Goal: Information Seeking & Learning: Learn about a topic

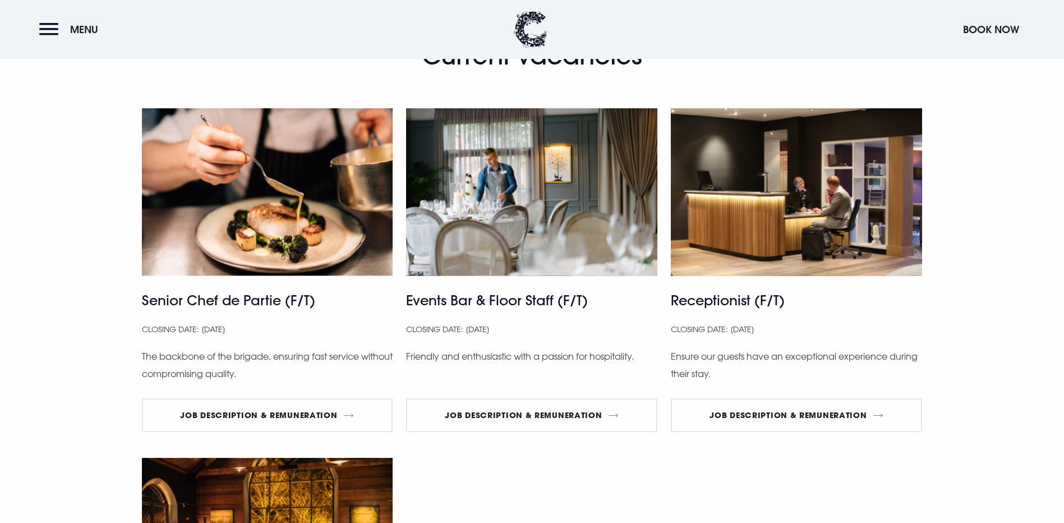
scroll to position [617, 0]
click at [760, 276] on img at bounding box center [796, 192] width 251 height 168
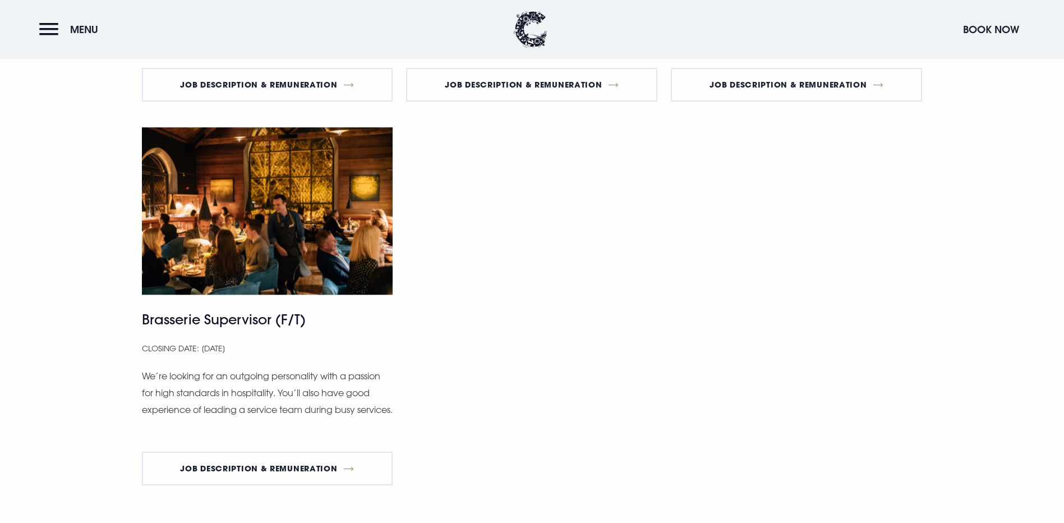
scroll to position [777, 0]
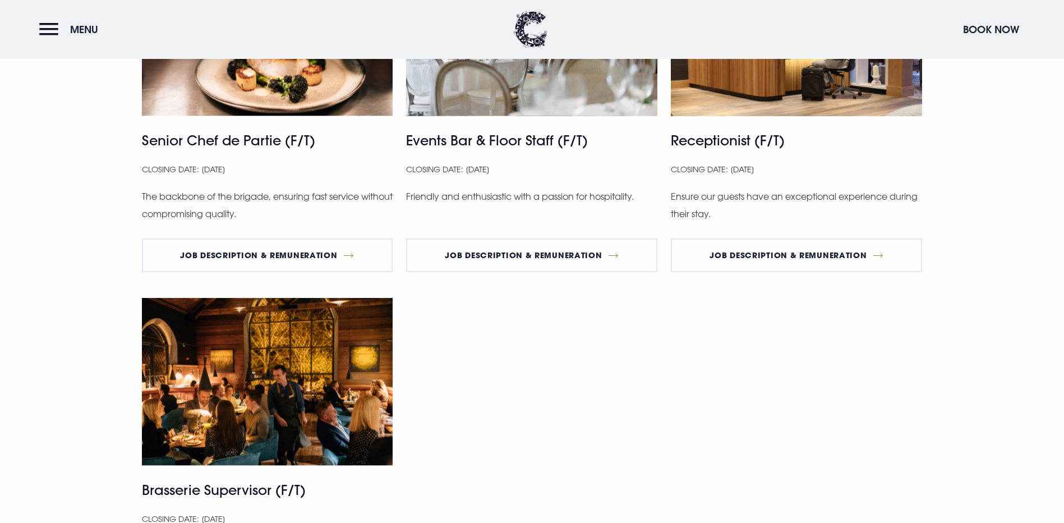
click at [771, 116] on img at bounding box center [796, 32] width 251 height 168
click at [792, 272] on link "Job Description & Remuneration" at bounding box center [796, 255] width 251 height 34
click at [534, 272] on link "Job Description & Remuneration" at bounding box center [531, 255] width 251 height 34
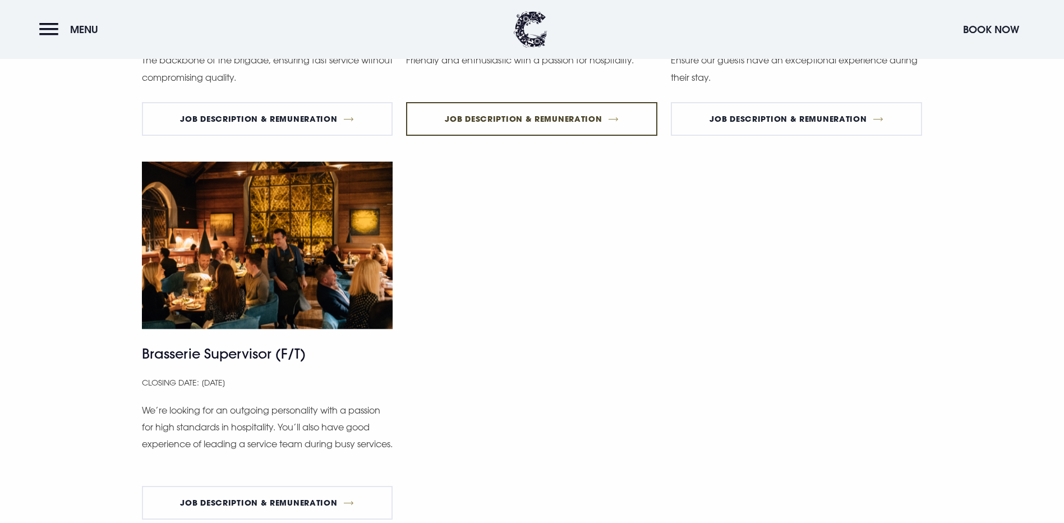
scroll to position [1113, 0]
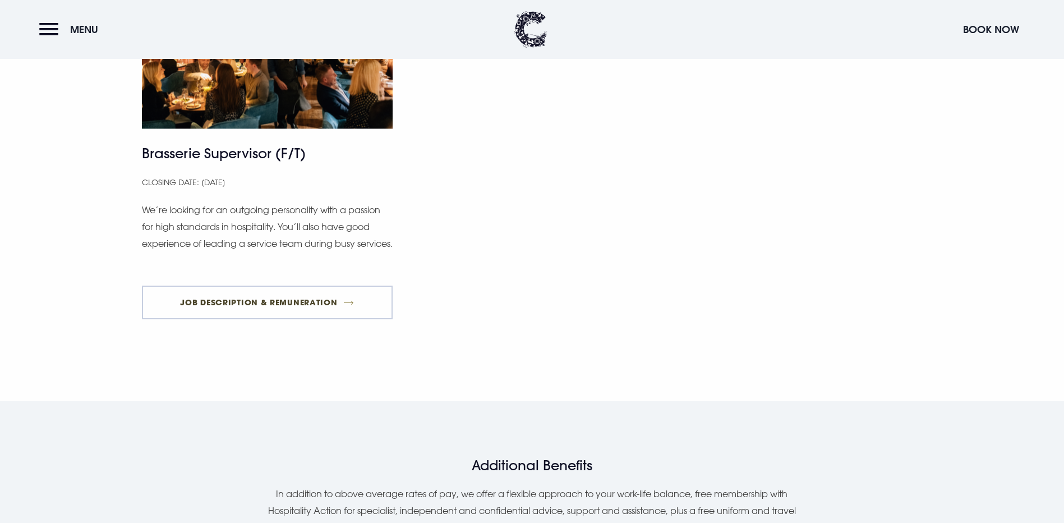
click at [259, 319] on link "Job Description & Remuneration" at bounding box center [267, 302] width 251 height 34
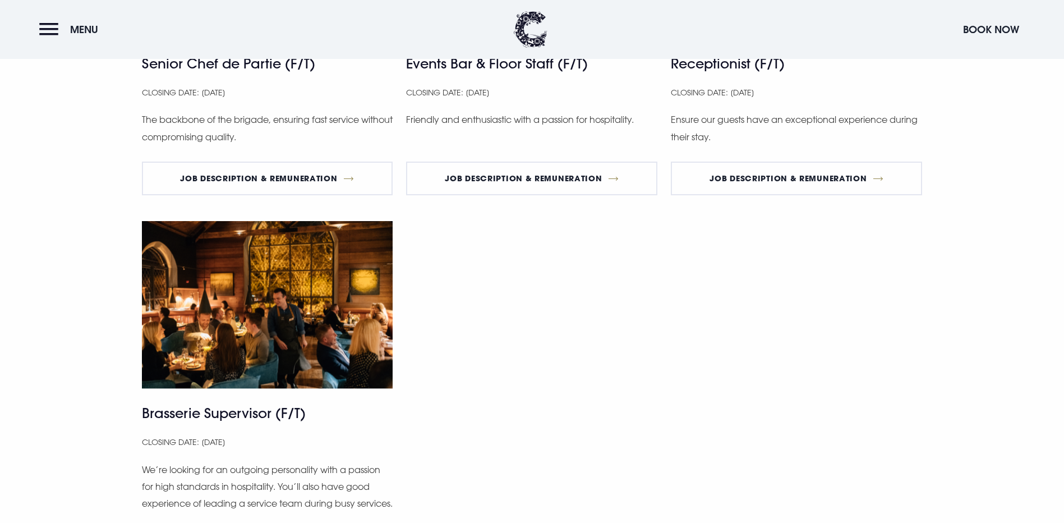
scroll to position [954, 0]
